Goal: Transaction & Acquisition: Register for event/course

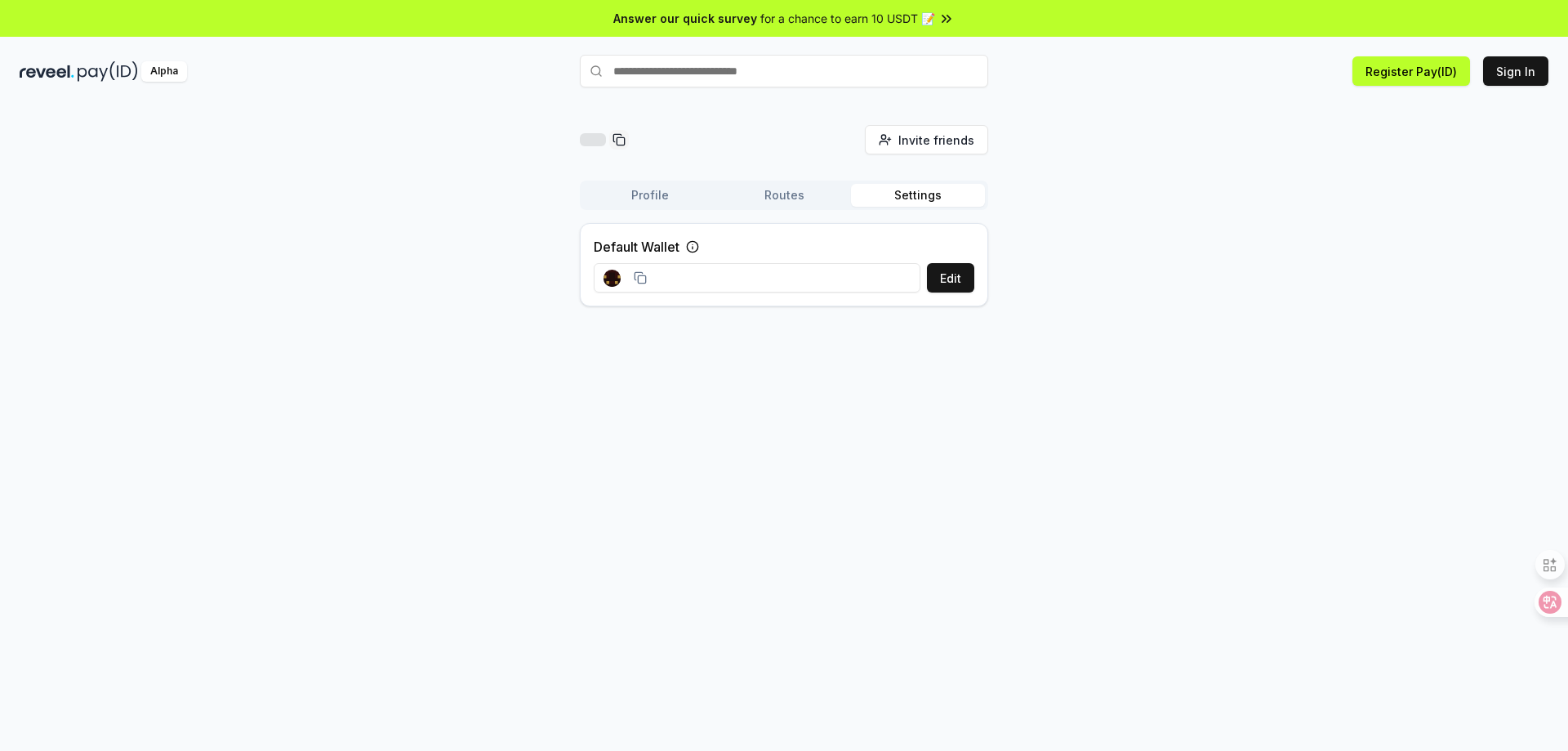
click at [661, 196] on button "Profile" at bounding box center [650, 195] width 134 height 23
click at [784, 197] on button "Routes" at bounding box center [784, 195] width 134 height 23
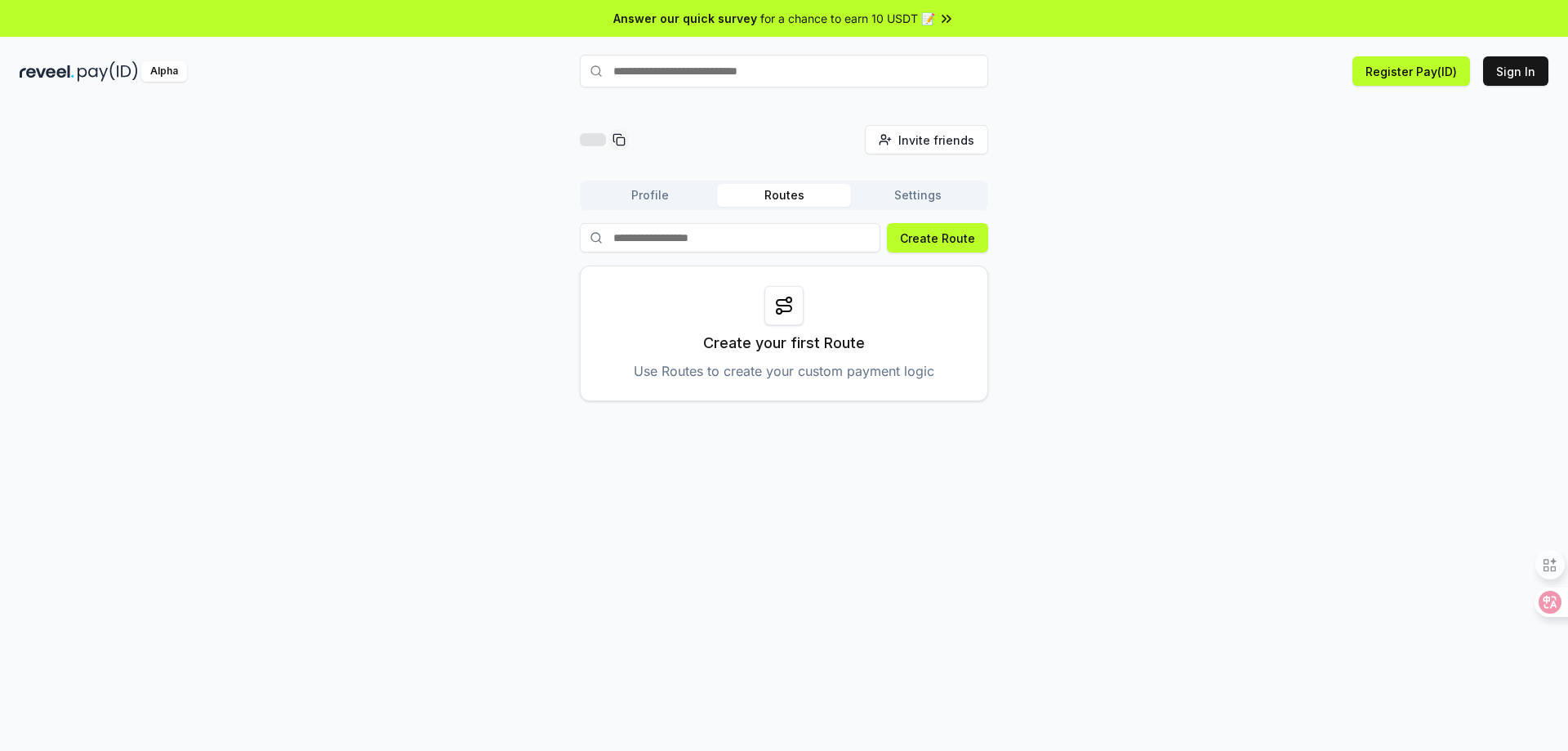
click at [896, 195] on button "Settings" at bounding box center [917, 195] width 134 height 23
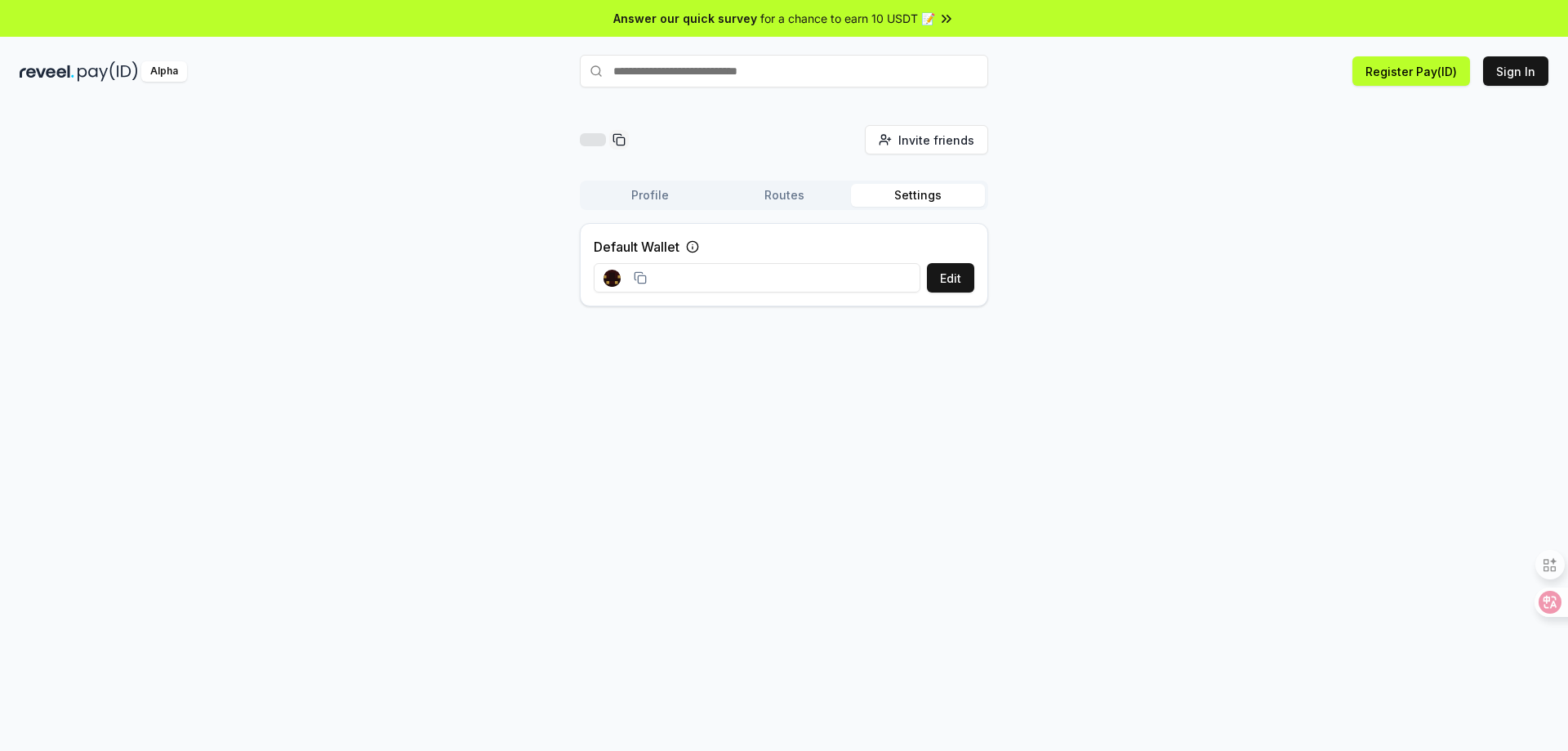
click at [647, 272] on div at bounding box center [625, 278] width 63 height 37
click at [950, 278] on button "Edit" at bounding box center [951, 278] width 48 height 30
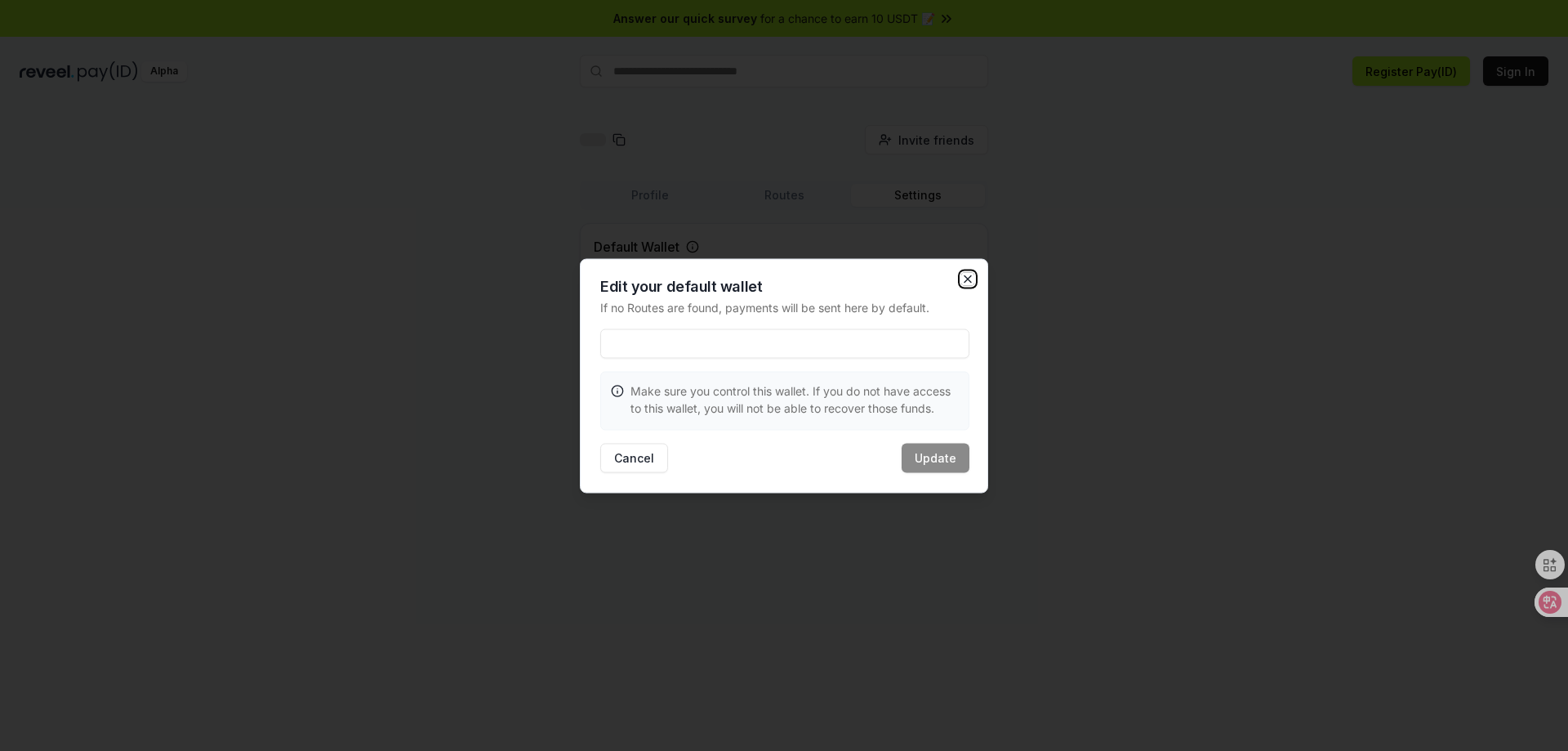
click at [965, 277] on icon "button" at bounding box center [968, 279] width 13 height 13
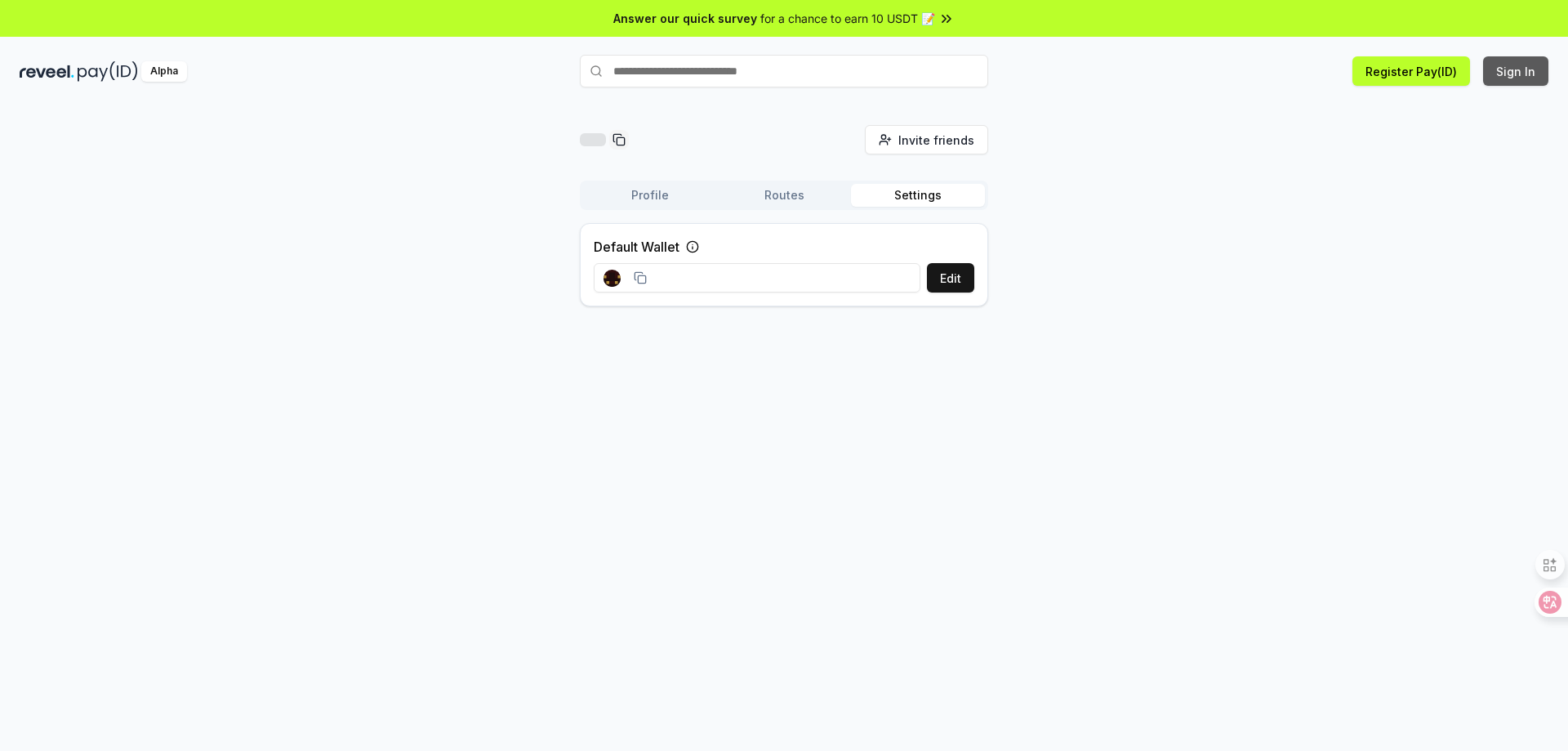
click at [1527, 70] on button "Sign In" at bounding box center [1516, 71] width 65 height 30
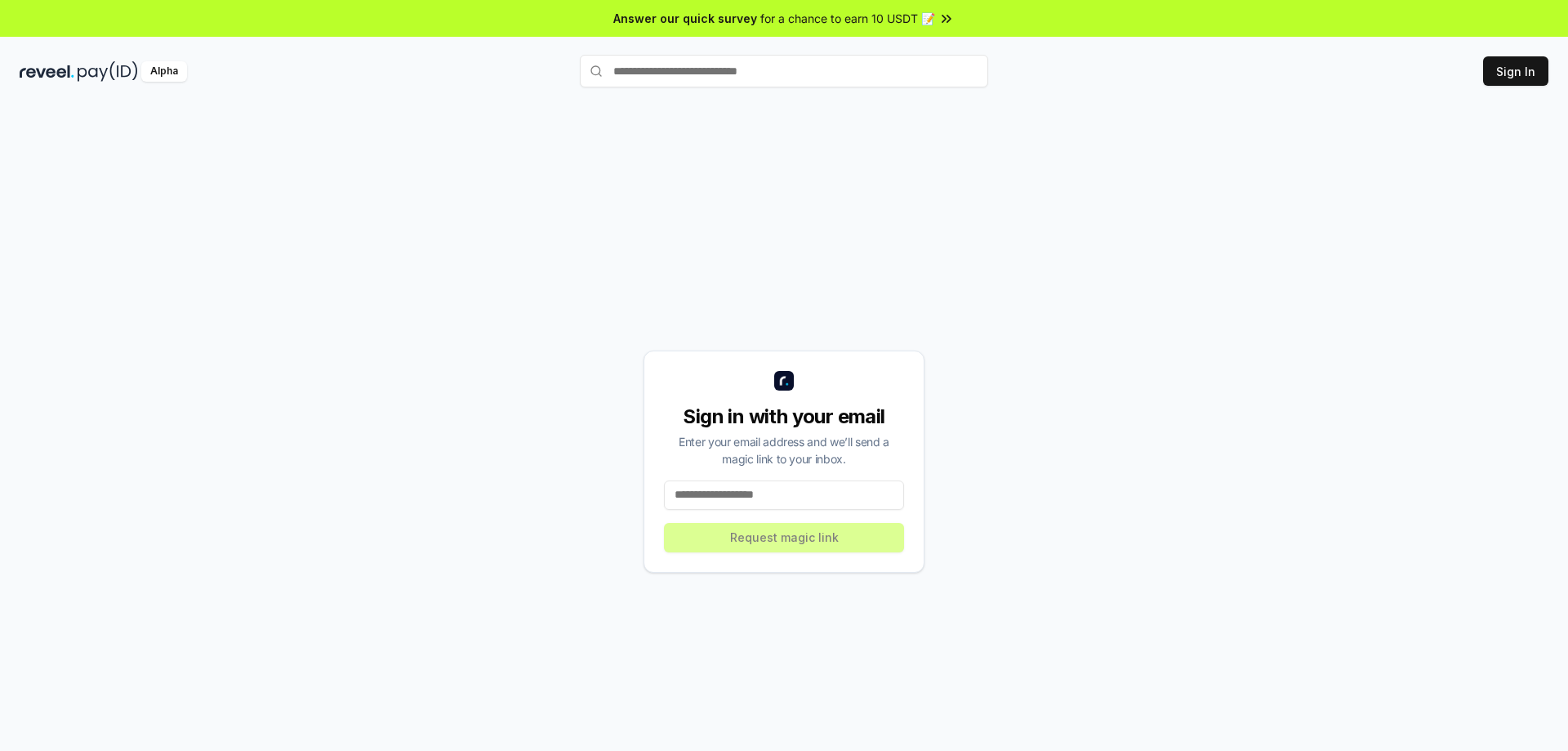
click at [832, 479] on div "Sign in with your email Enter your email address and we’ll send a magic link to…" at bounding box center [784, 462] width 281 height 222
click at [717, 502] on input at bounding box center [784, 495] width 240 height 30
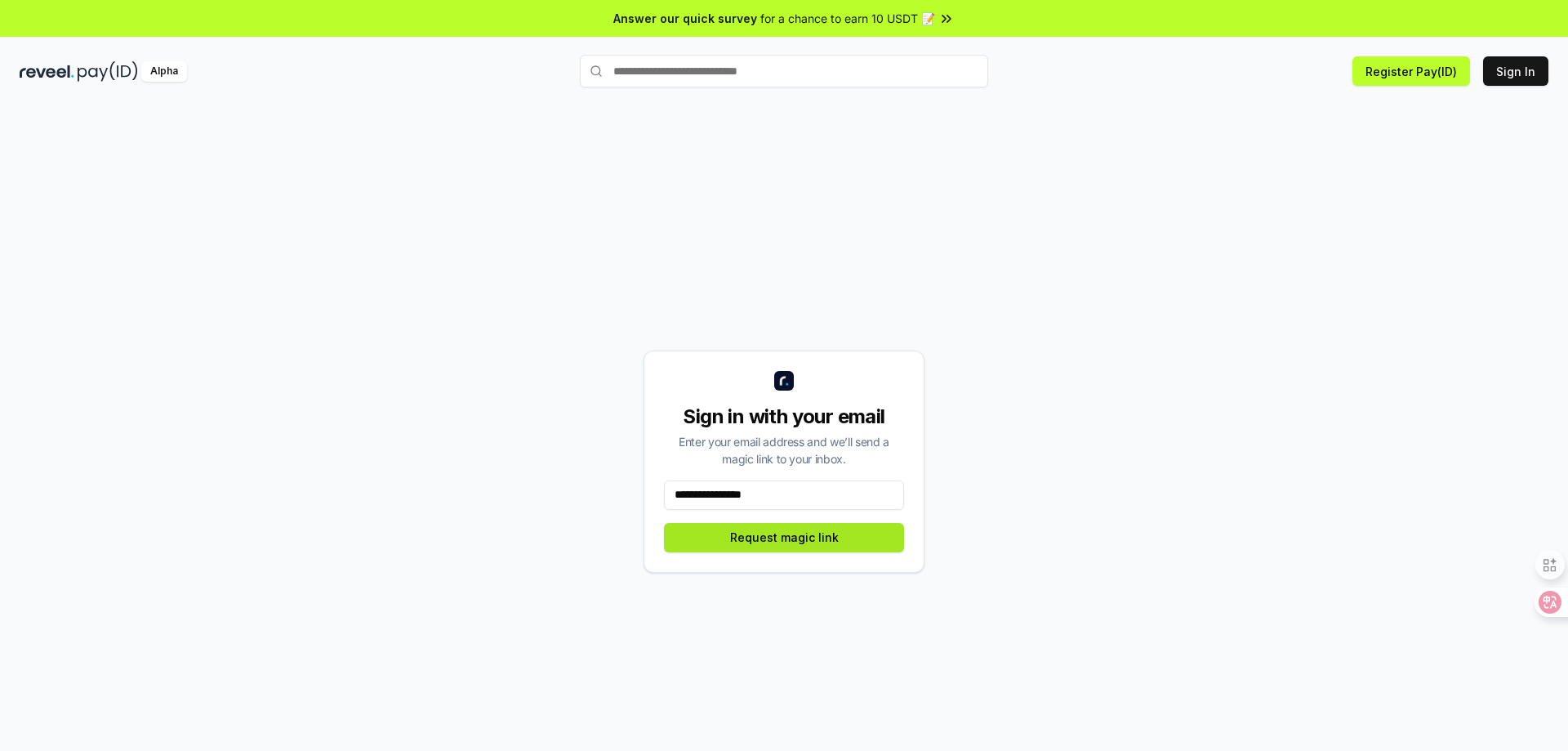
type input "**********"
click at [813, 532] on button "Request magic link" at bounding box center [784, 537] width 240 height 30
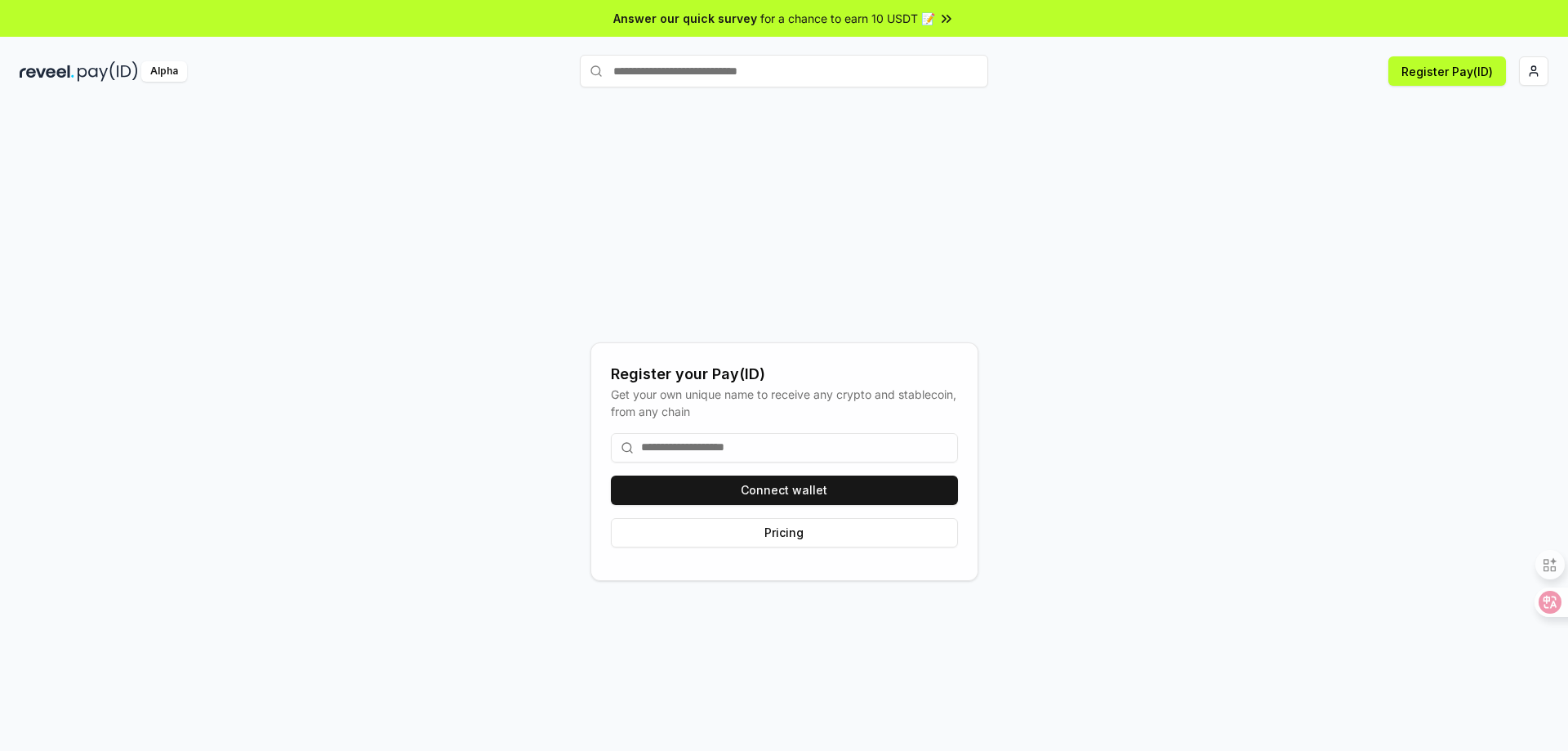
click at [722, 448] on input at bounding box center [784, 447] width 347 height 30
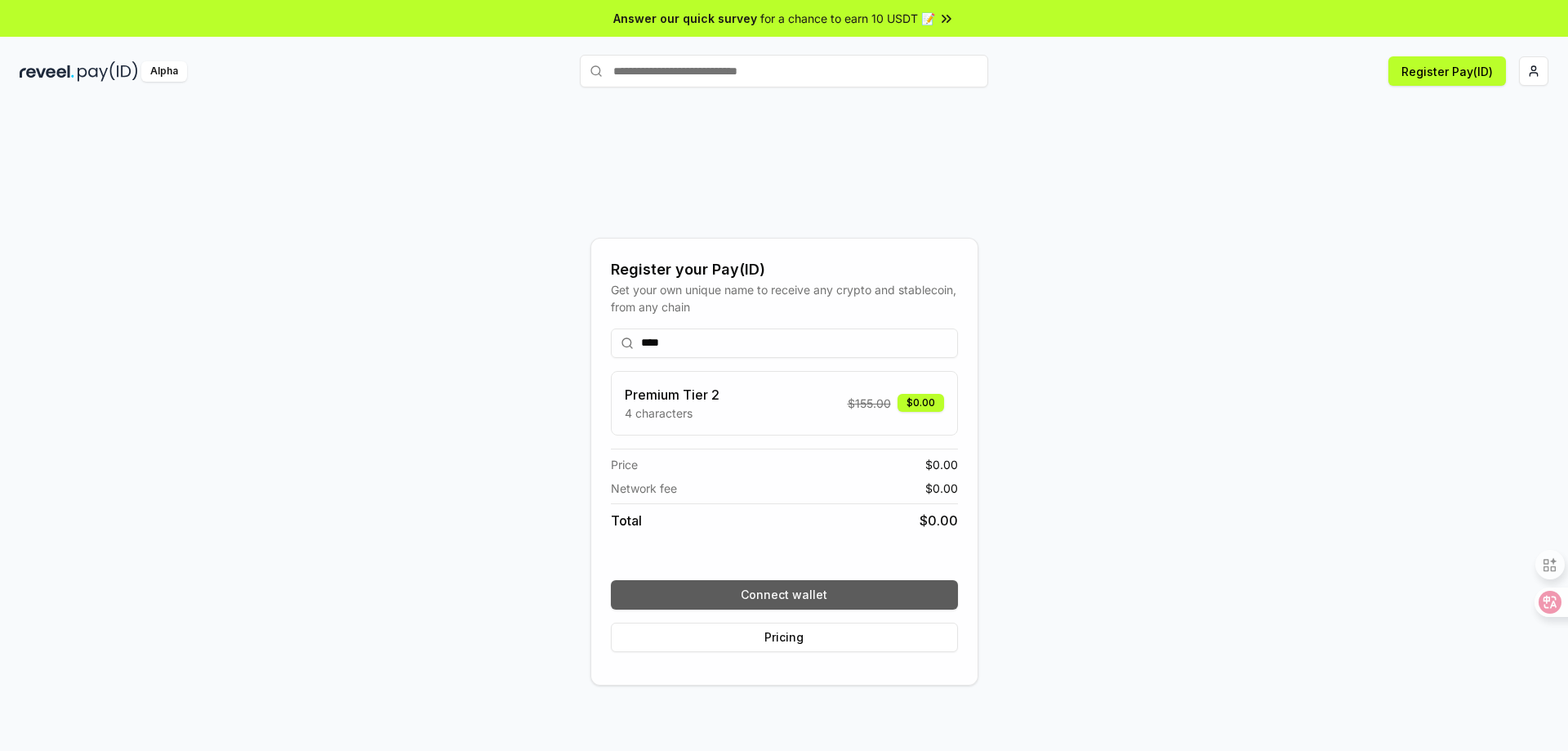
type input "****"
click at [794, 592] on button "Connect wallet" at bounding box center [784, 594] width 347 height 30
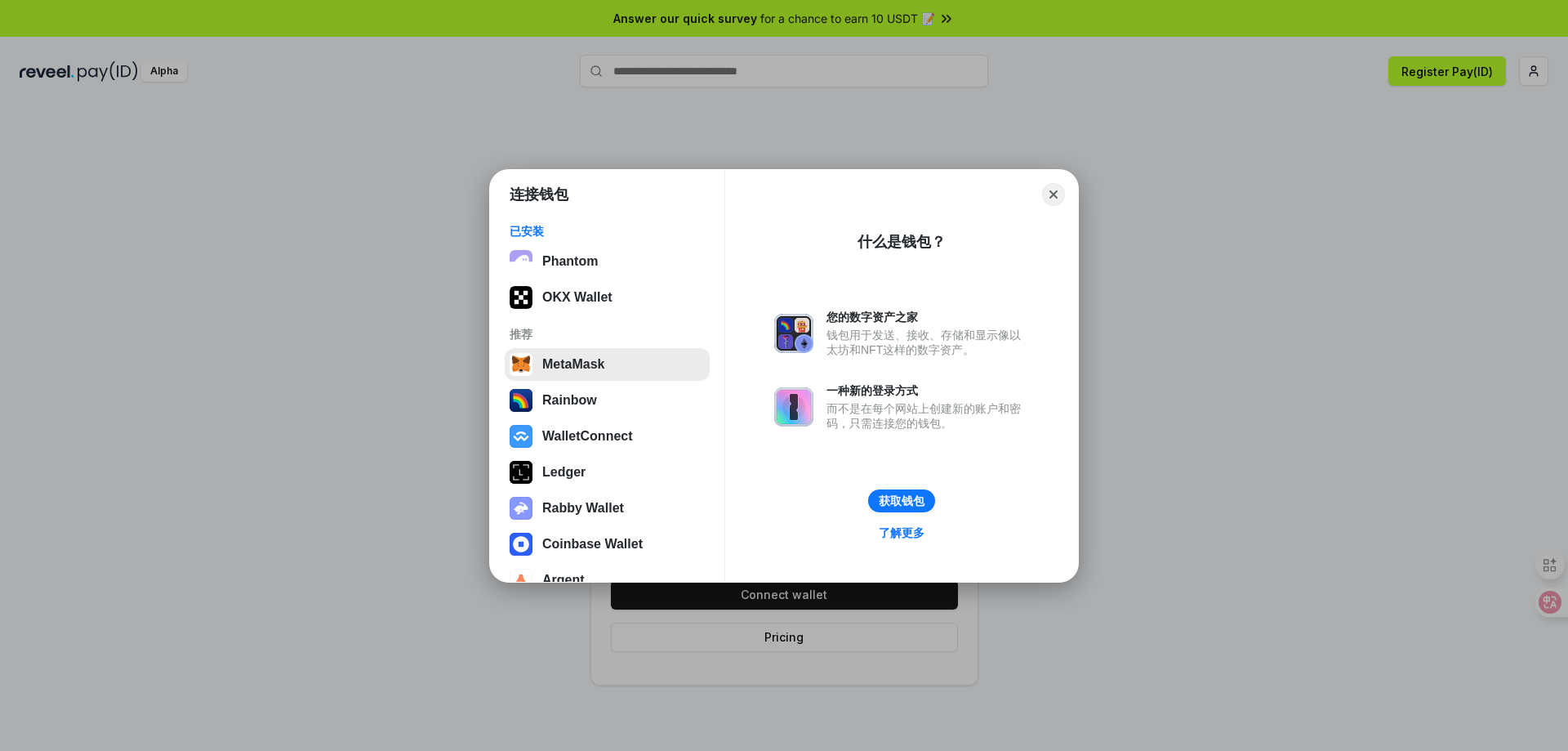
scroll to position [30, 0]
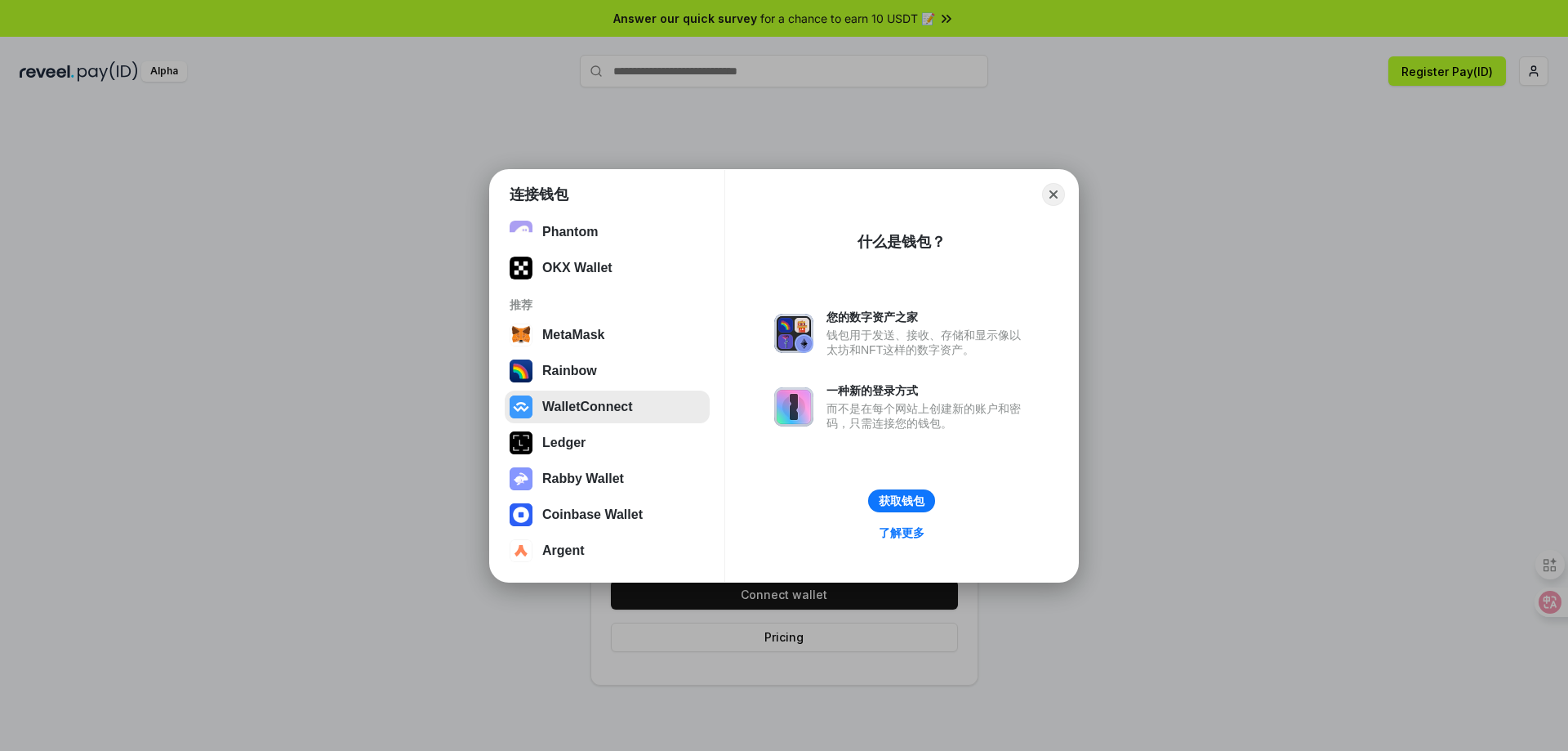
click at [635, 398] on button "WalletConnect" at bounding box center [606, 407] width 205 height 32
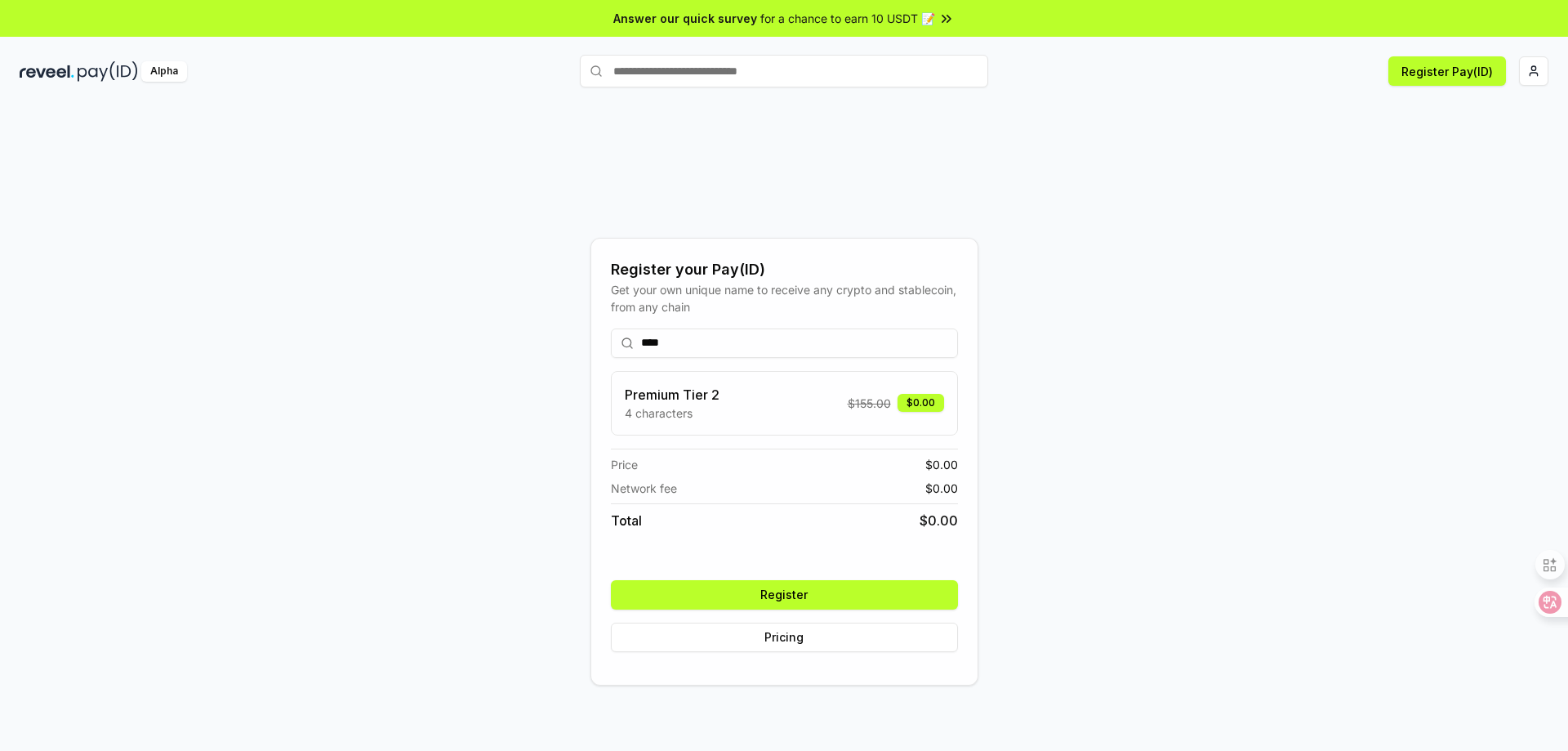
click at [850, 597] on button "Register" at bounding box center [784, 594] width 347 height 30
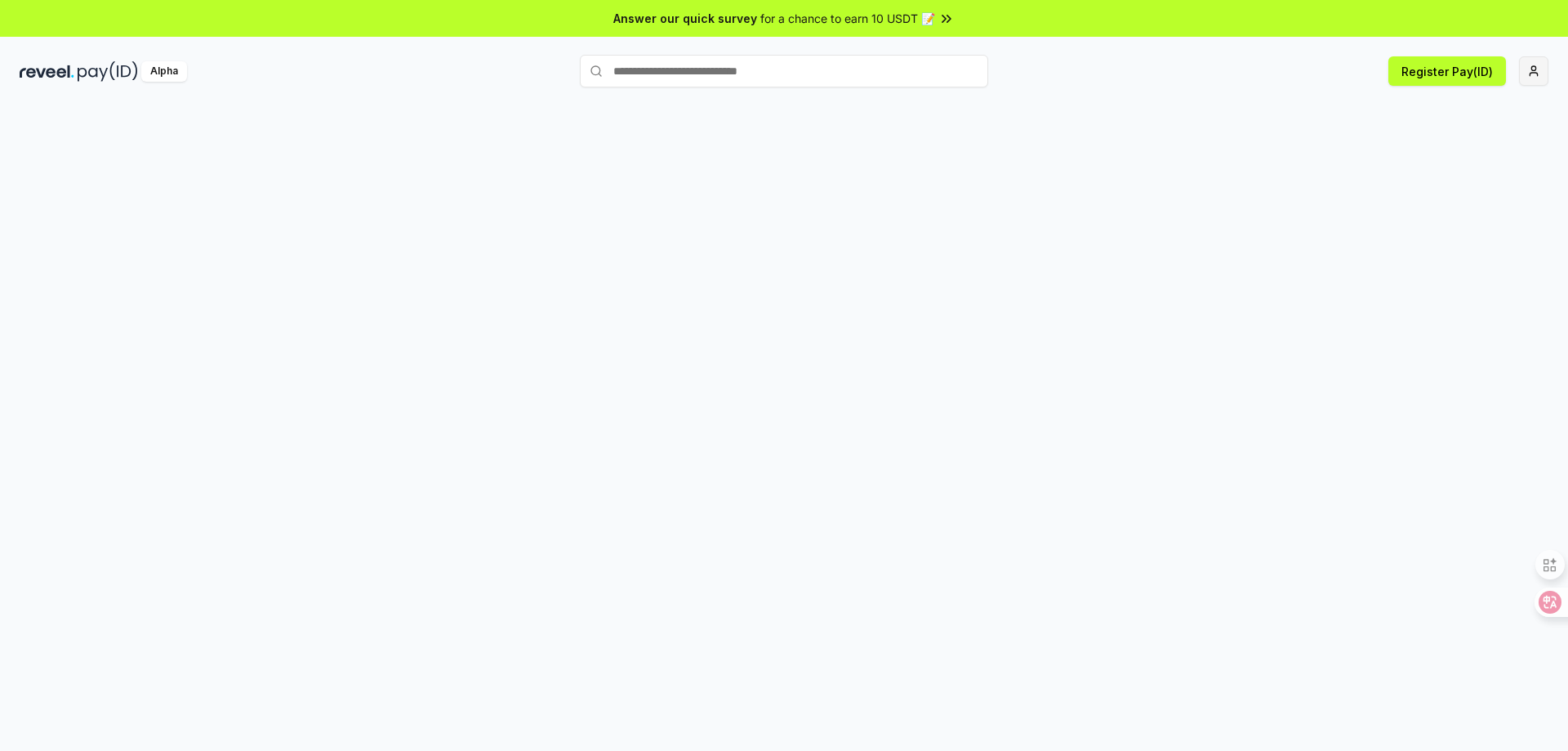
click at [1536, 73] on html "Answer our quick survey for a chance to earn 10 USDT 📝 Alpha Register Pay(ID)" at bounding box center [784, 375] width 1568 height 751
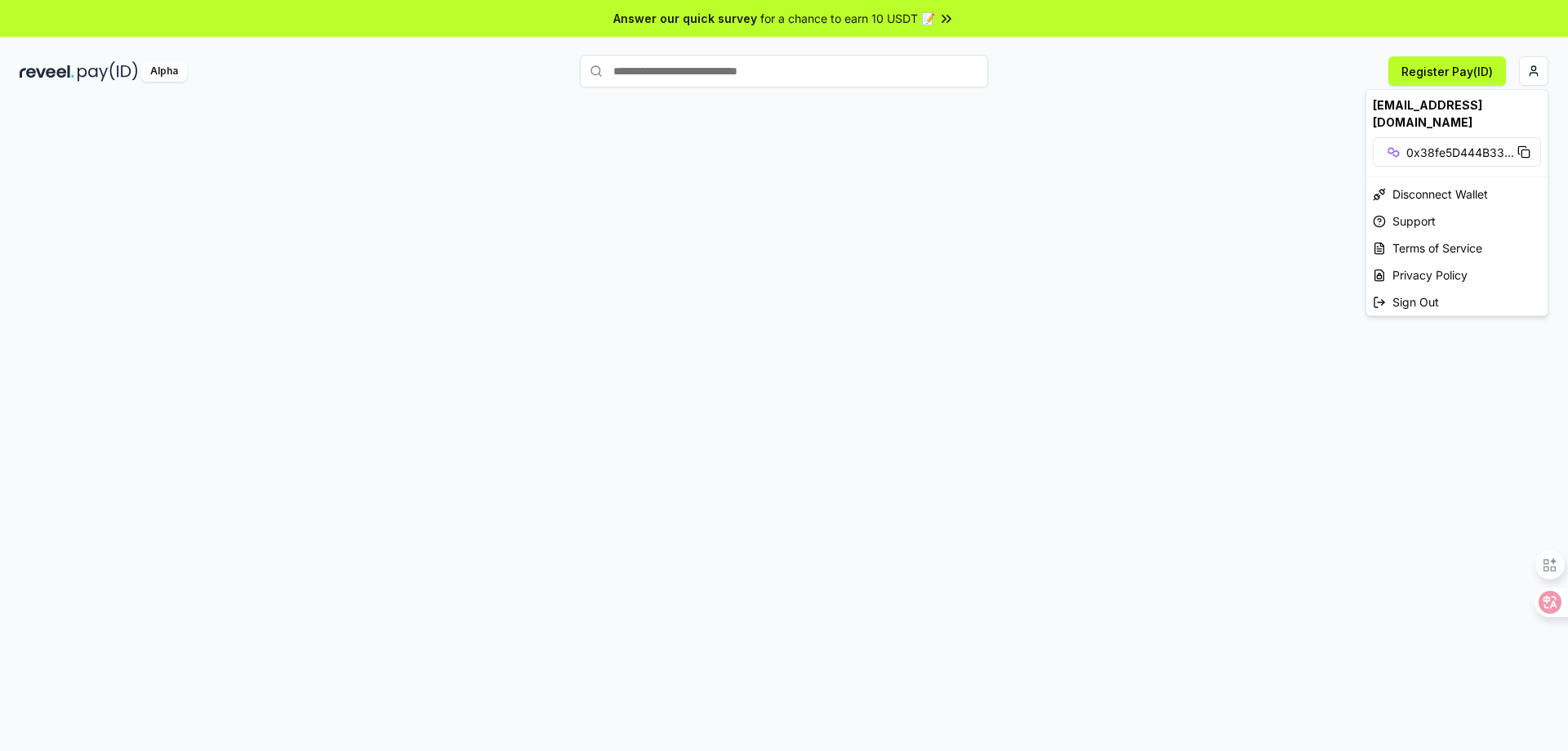
click at [1269, 129] on html "Answer our quick survey for a chance to earn 10 USDT 📝 Alpha Register Pay(ID) 3…" at bounding box center [784, 375] width 1568 height 751
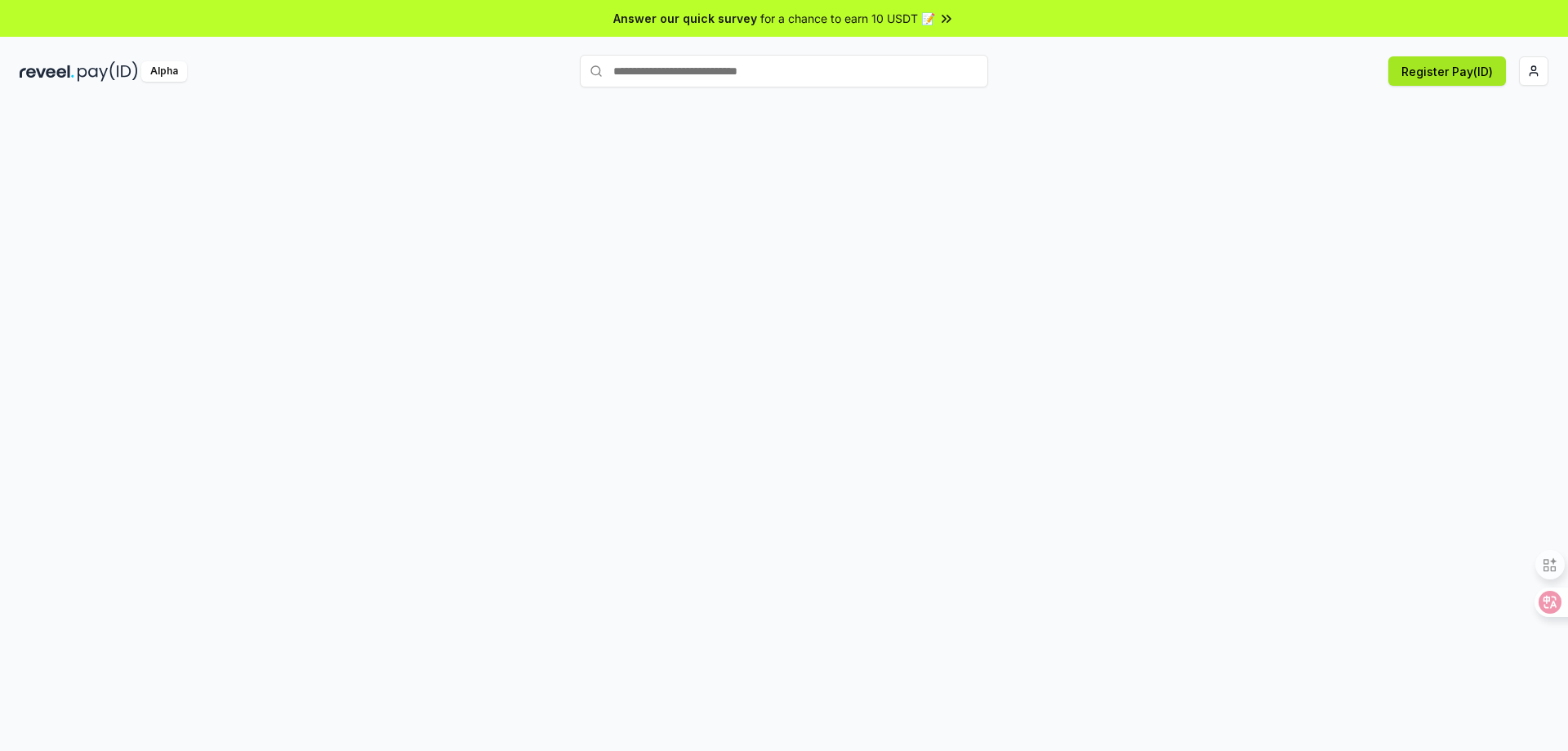
click at [1458, 73] on button "Register Pay(ID)" at bounding box center [1447, 71] width 117 height 30
click at [1539, 70] on html "Answer our quick survey for a chance to earn 10 USDT 📝 Alpha Register Pay(ID)" at bounding box center [784, 375] width 1568 height 751
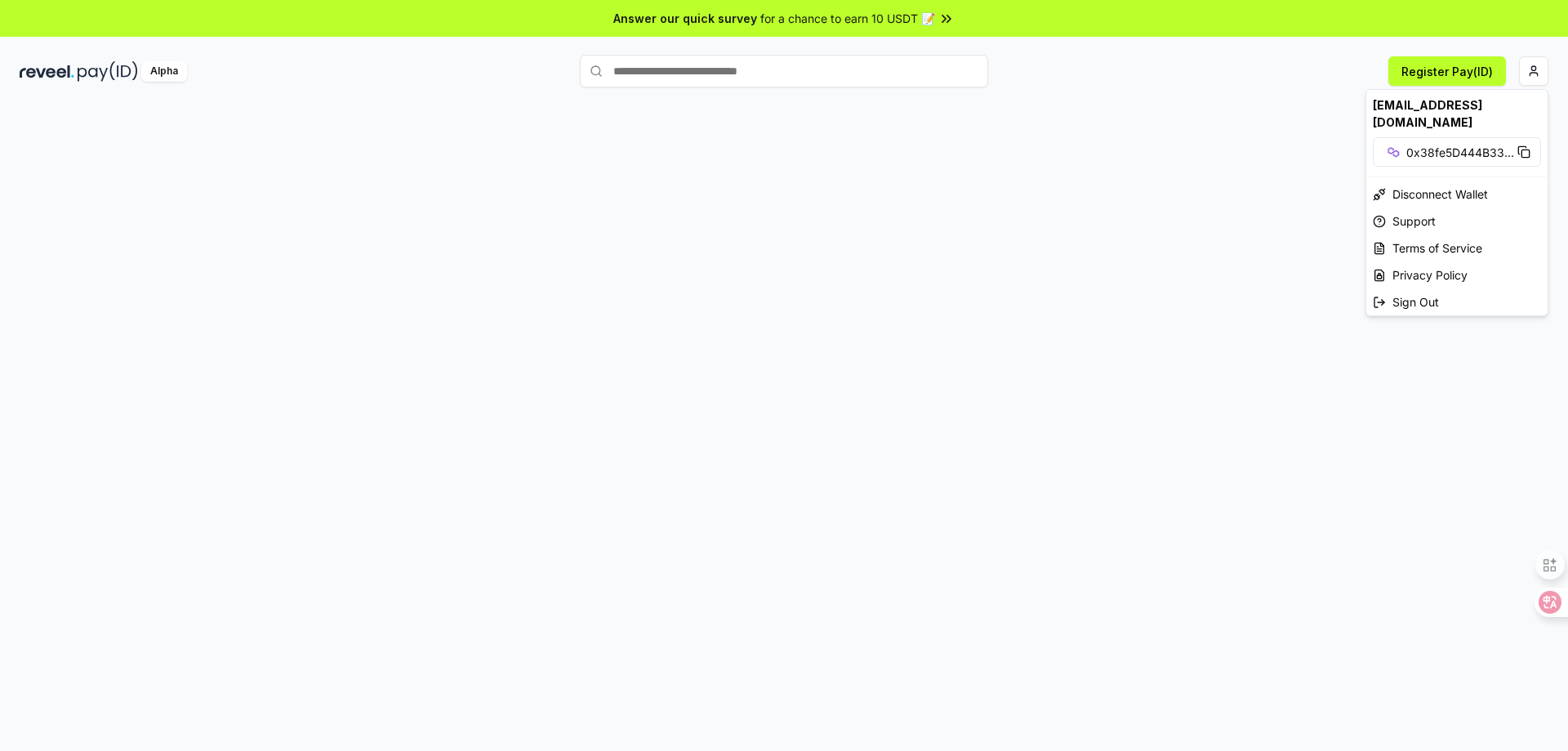
click at [1287, 91] on html "Answer our quick survey for a chance to earn 10 USDT 📝 Alpha Register Pay(ID) […" at bounding box center [784, 375] width 1568 height 751
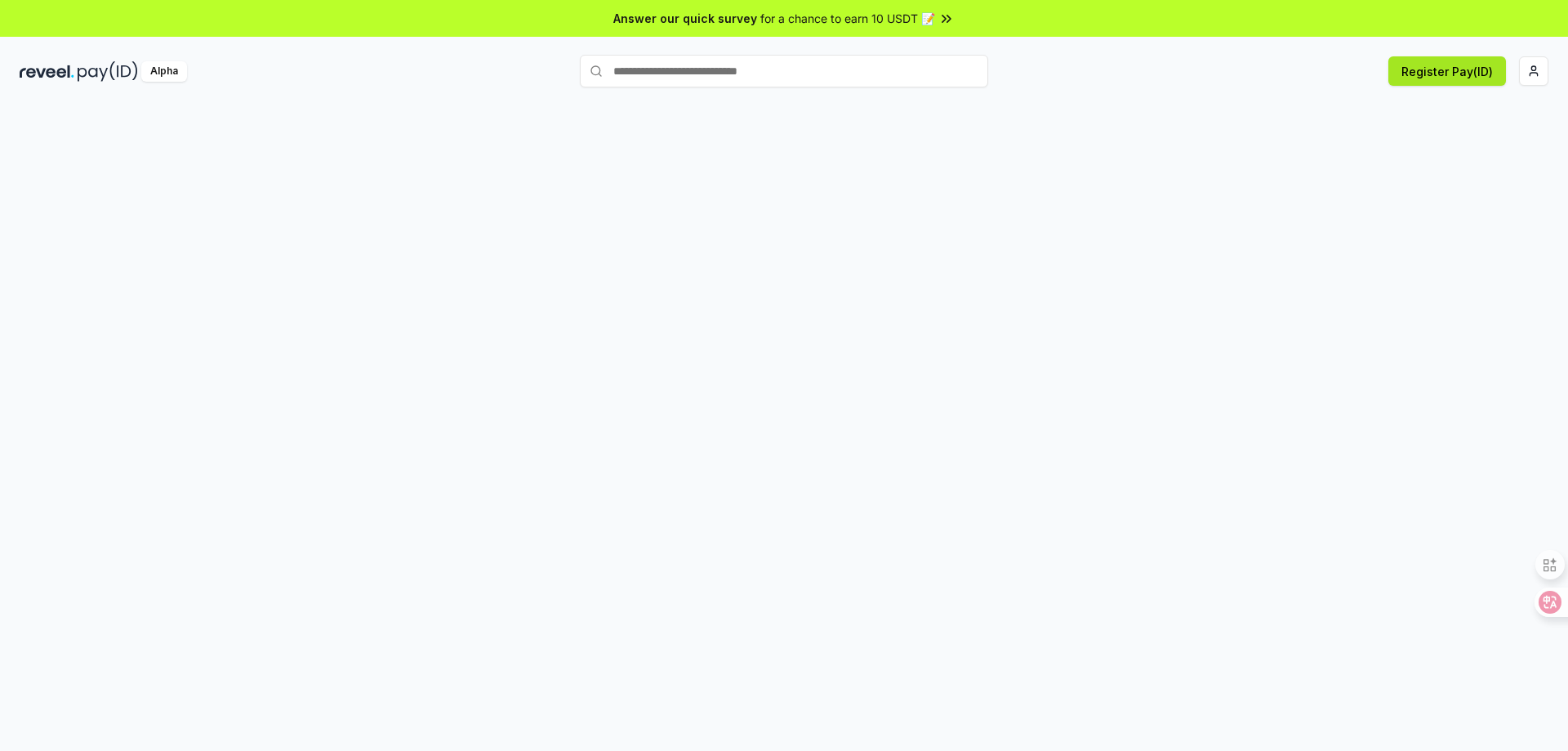
click at [1458, 74] on button "Register Pay(ID)" at bounding box center [1447, 71] width 117 height 30
